Goal: Transaction & Acquisition: Book appointment/travel/reservation

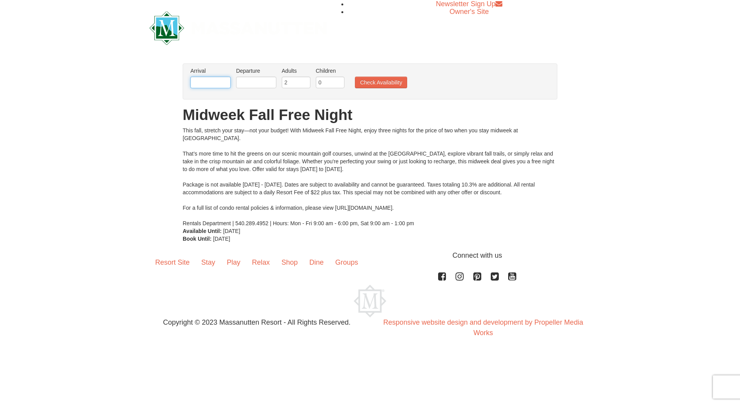
click at [211, 82] on input "text" at bounding box center [211, 83] width 40 height 12
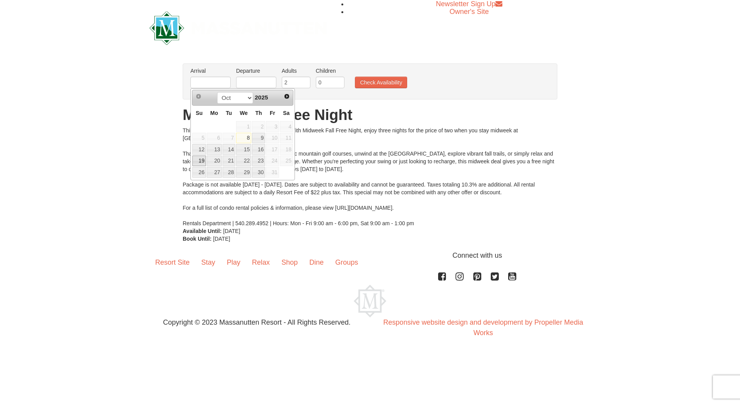
click at [201, 162] on link "19" at bounding box center [199, 161] width 14 height 11
type input "10/19/2025"
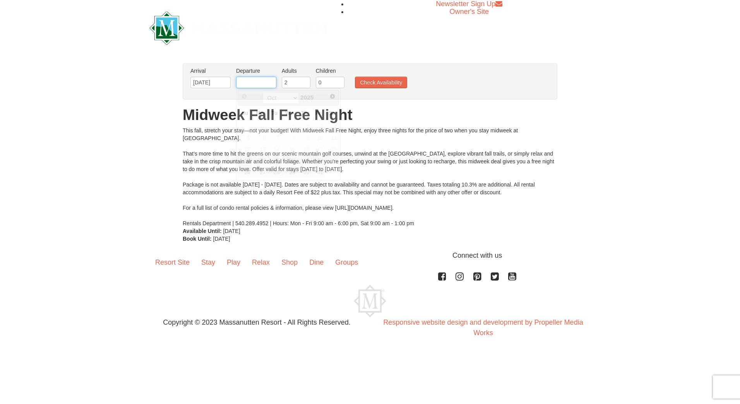
click at [262, 84] on input "text" at bounding box center [256, 83] width 40 height 12
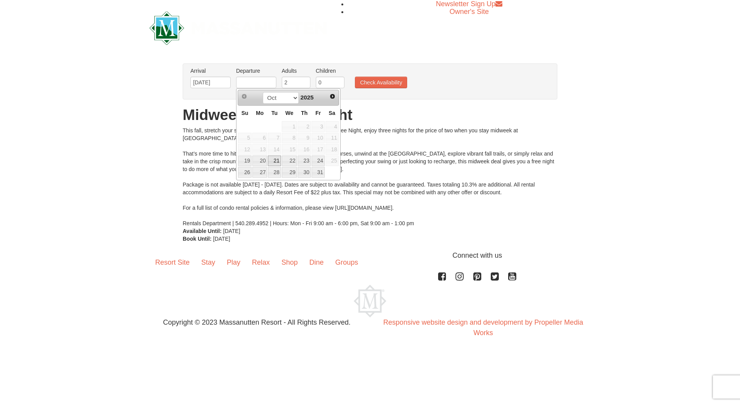
click at [274, 160] on link "21" at bounding box center [274, 161] width 13 height 11
type input "10/21/2025"
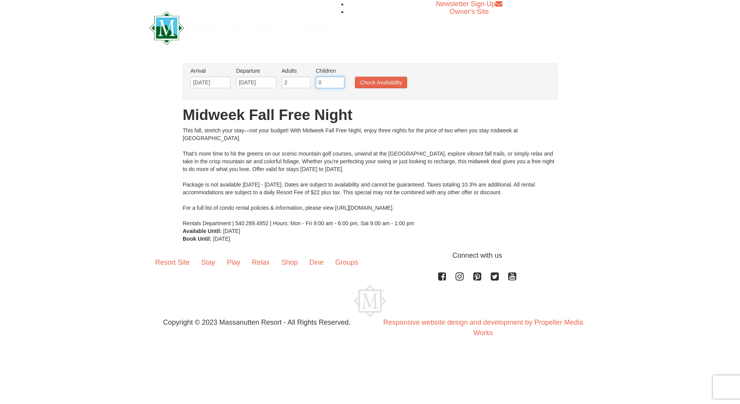
click at [327, 77] on input "0" at bounding box center [330, 83] width 29 height 12
click at [340, 80] on input "1" at bounding box center [330, 83] width 29 height 12
click at [340, 80] on input "2" at bounding box center [330, 83] width 29 height 12
type input "3"
click at [340, 80] on input "3" at bounding box center [330, 83] width 29 height 12
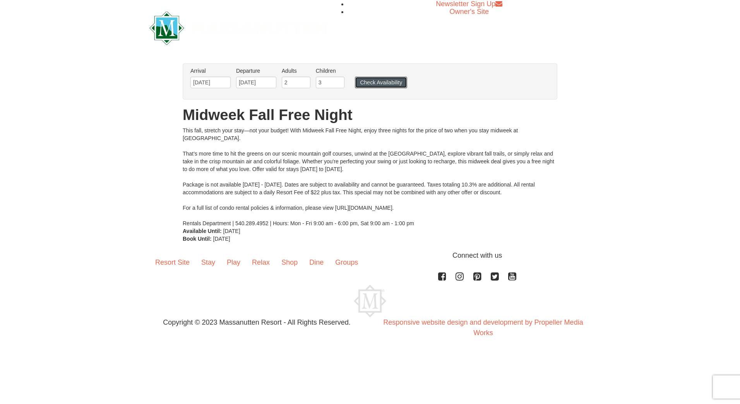
click at [369, 83] on button "Check Availability" at bounding box center [381, 83] width 52 height 12
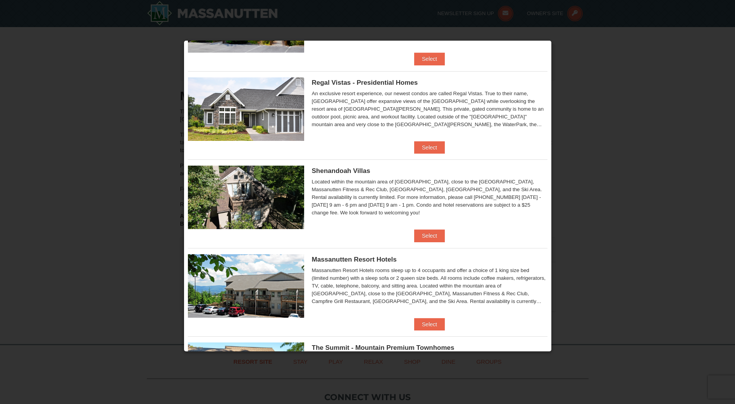
scroll to position [77, 0]
click at [420, 232] on button "Select" at bounding box center [429, 235] width 31 height 12
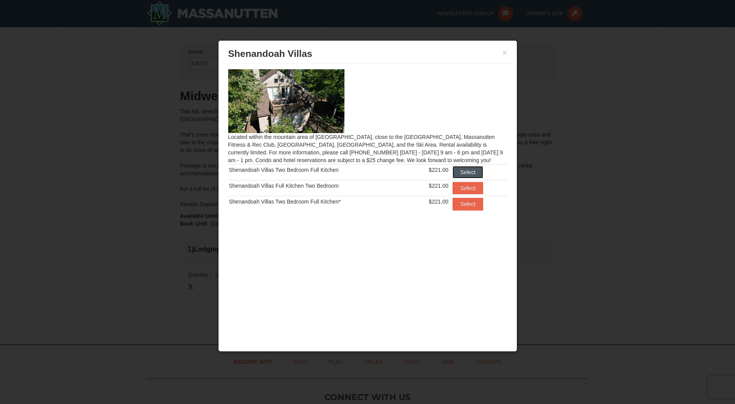
click at [473, 168] on button "Select" at bounding box center [467, 172] width 31 height 12
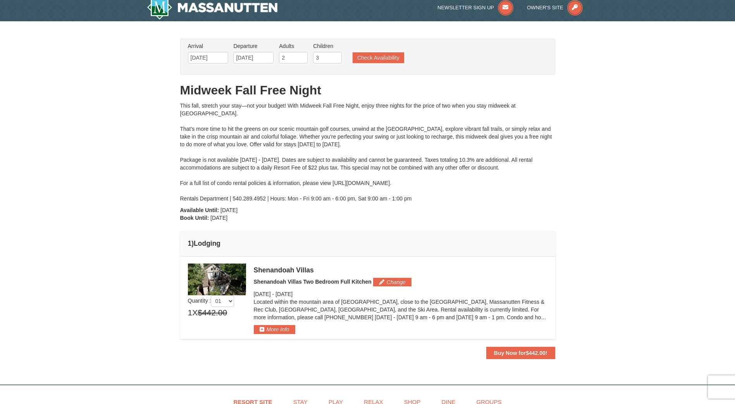
scroll to position [0, 0]
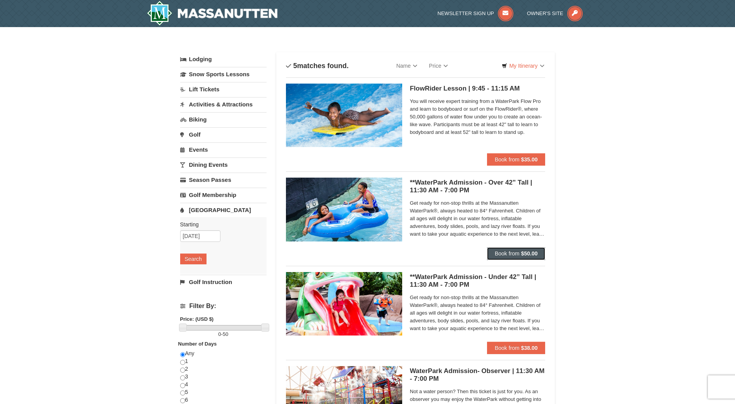
click at [527, 254] on strong "$50.00" at bounding box center [529, 254] width 17 height 6
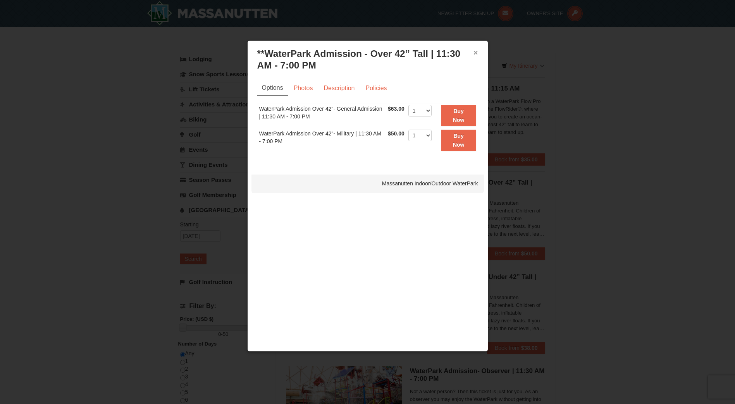
click at [474, 51] on button "×" at bounding box center [475, 53] width 5 height 8
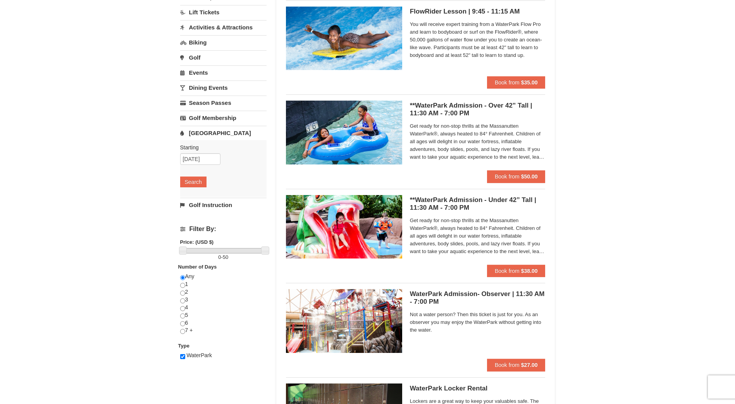
scroll to position [77, 0]
click at [519, 275] on button "Book from $38.00" at bounding box center [516, 270] width 58 height 12
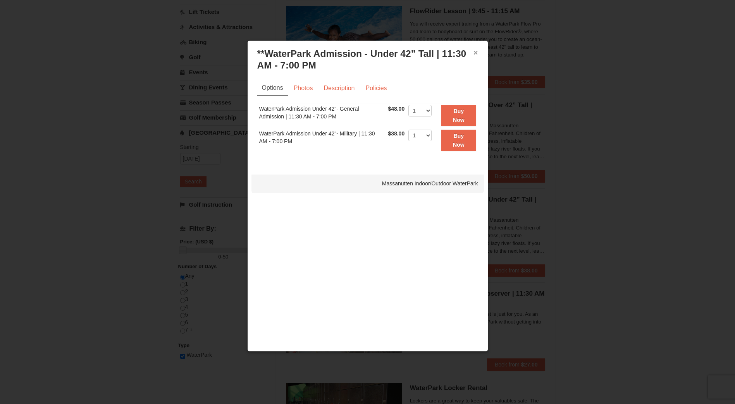
click at [474, 53] on button "×" at bounding box center [475, 53] width 5 height 8
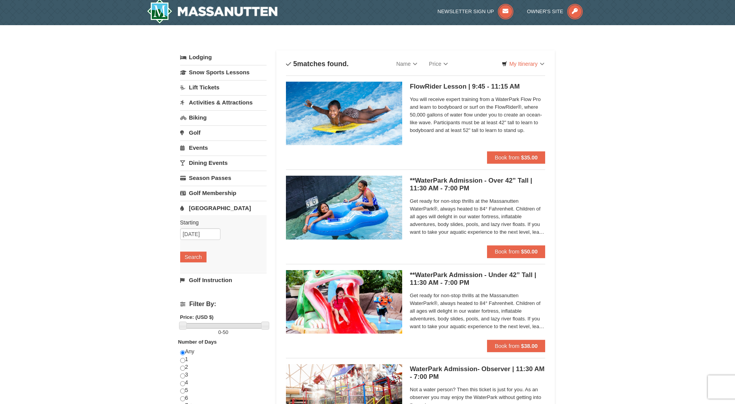
scroll to position [0, 0]
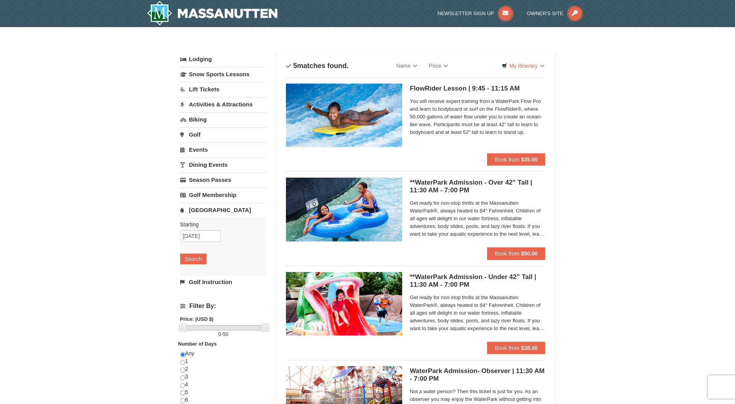
scroll to position [77, 0]
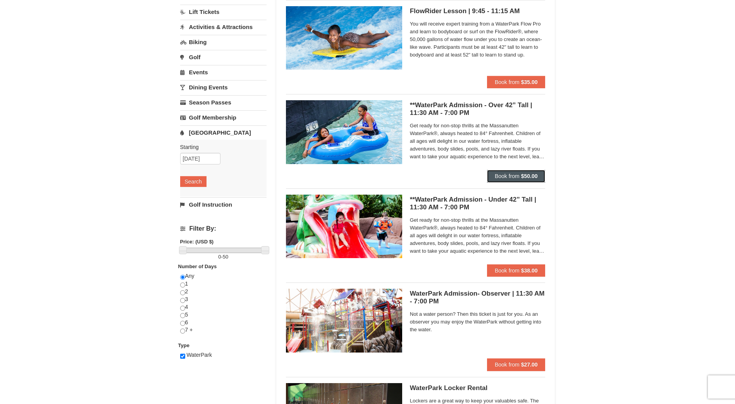
click at [517, 177] on span "Book from" at bounding box center [506, 176] width 25 height 6
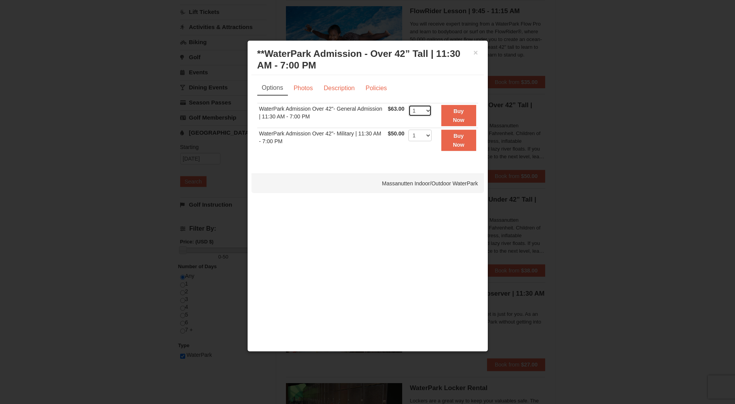
click at [427, 111] on select "1 2 3 4 5 6 7 8 9 10 11 12 13 14 15 16 17 18 19 20 21 22" at bounding box center [419, 111] width 23 height 12
click at [408, 105] on select "1 2 3 4 5 6 7 8 9 10 11 12 13 14 15 16 17 18 19 20 21 22" at bounding box center [419, 111] width 23 height 12
click at [429, 109] on select "1 2 3 4 5 6 7 8 9 10 11 12 13 14 15 16 17 18 19 20 21 22" at bounding box center [419, 111] width 23 height 12
select select "5"
click at [408, 105] on select "1 2 3 4 5 6 7 8 9 10 11 12 13 14 15 16 17 18 19 20 21 22" at bounding box center [419, 111] width 23 height 12
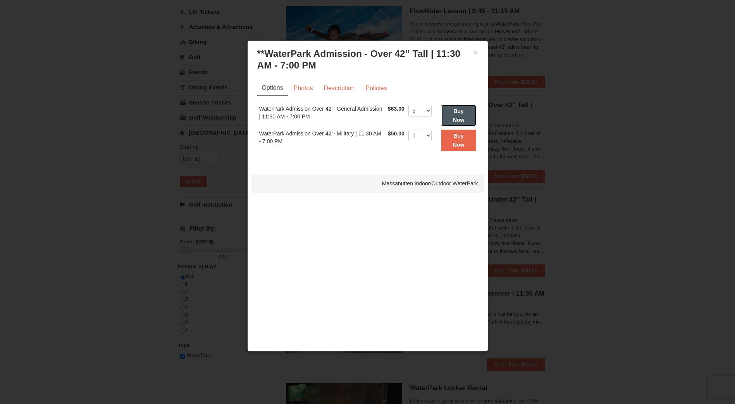
click at [459, 110] on strong "Buy Now" at bounding box center [459, 115] width 12 height 15
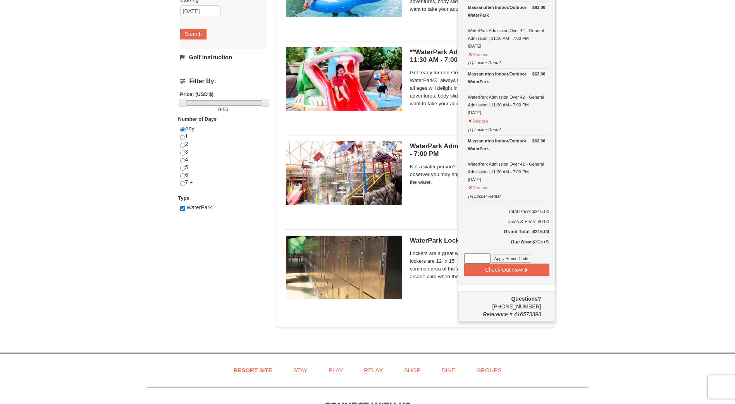
scroll to position [235, 0]
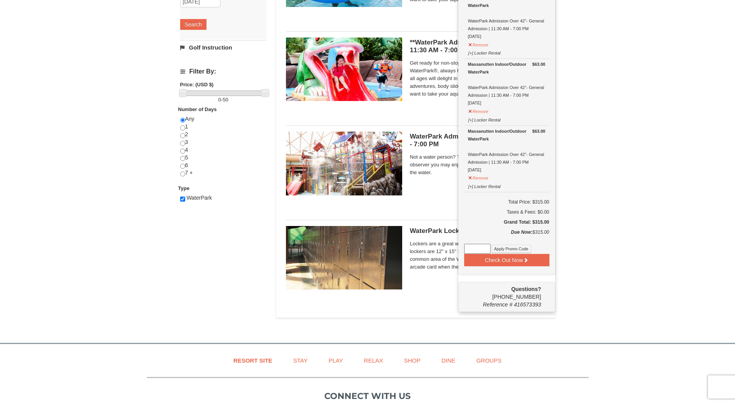
click at [476, 250] on input at bounding box center [477, 249] width 26 height 10
paste input "WPHarvest25"
type input "WPHarvest25"
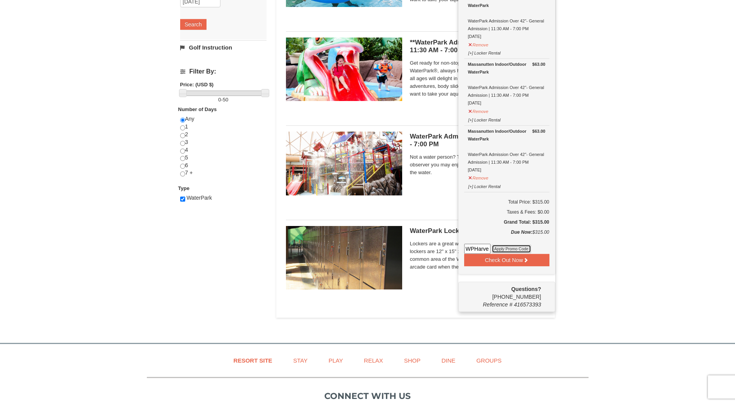
click at [496, 248] on button "Apply Promo Code" at bounding box center [510, 249] width 39 height 9
click at [482, 251] on input at bounding box center [477, 249] width 26 height 10
type input "WPHarvest25"
click at [503, 250] on button "Apply Promo Code" at bounding box center [510, 249] width 39 height 9
click at [491, 259] on button "Check Out Now" at bounding box center [506, 260] width 85 height 12
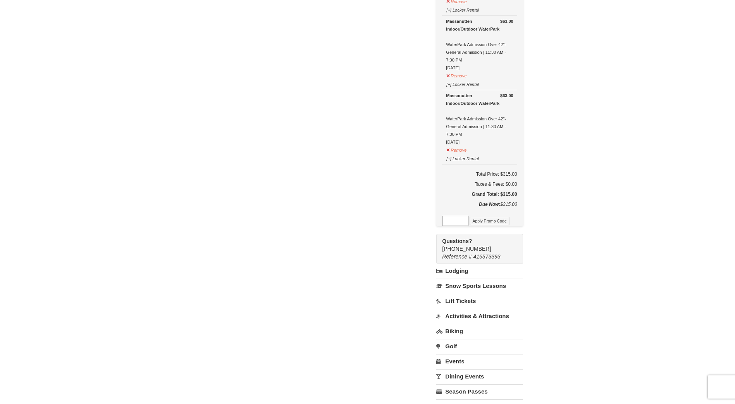
scroll to position [77, 0]
